Goal: Navigation & Orientation: Find specific page/section

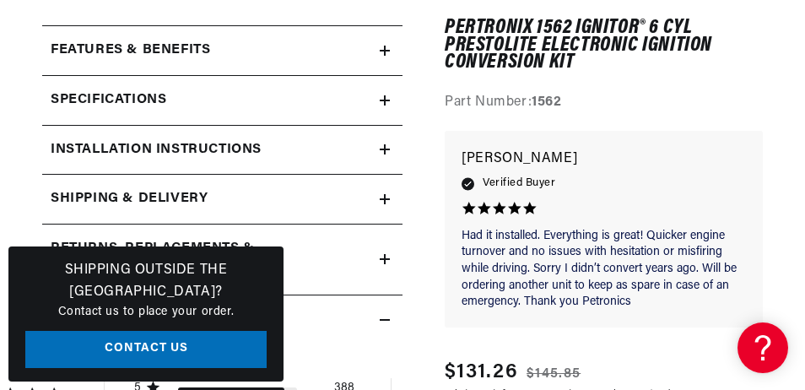
scroll to position [0, 653]
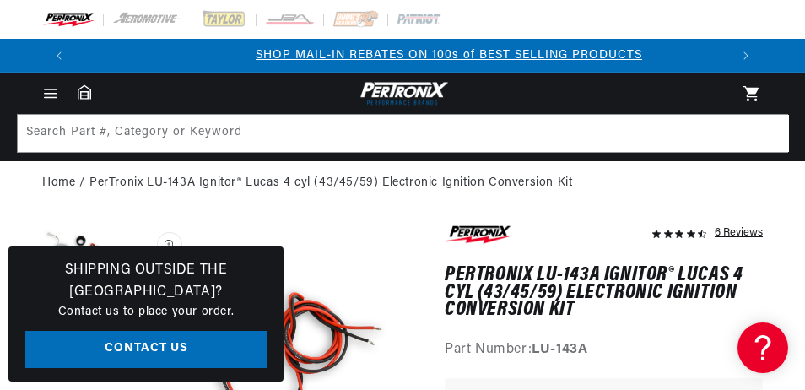
scroll to position [0, 653]
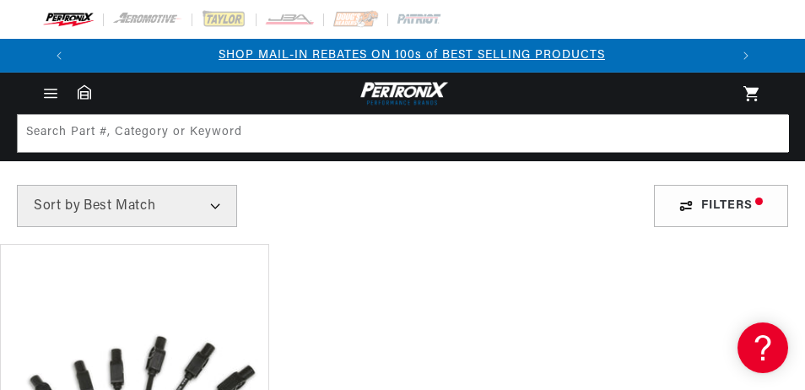
scroll to position [0, 653]
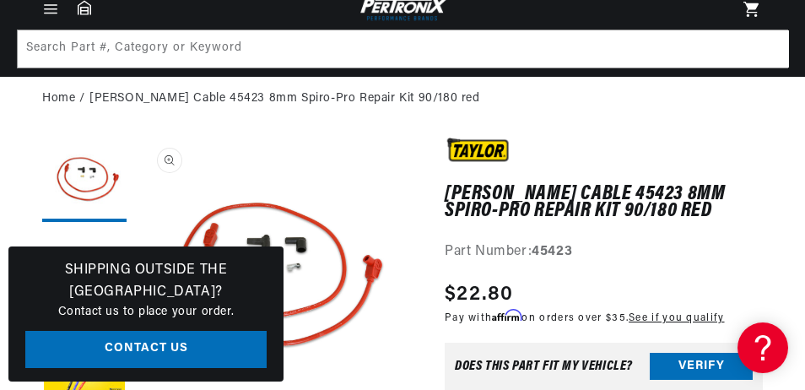
scroll to position [0, 648]
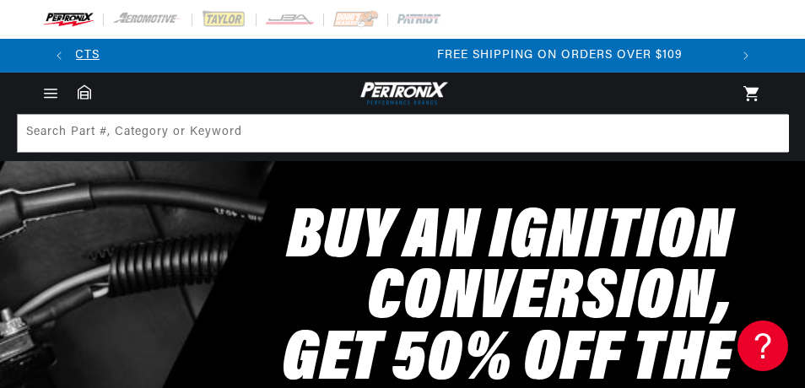
scroll to position [0, 1306]
